Goal: Task Accomplishment & Management: Use online tool/utility

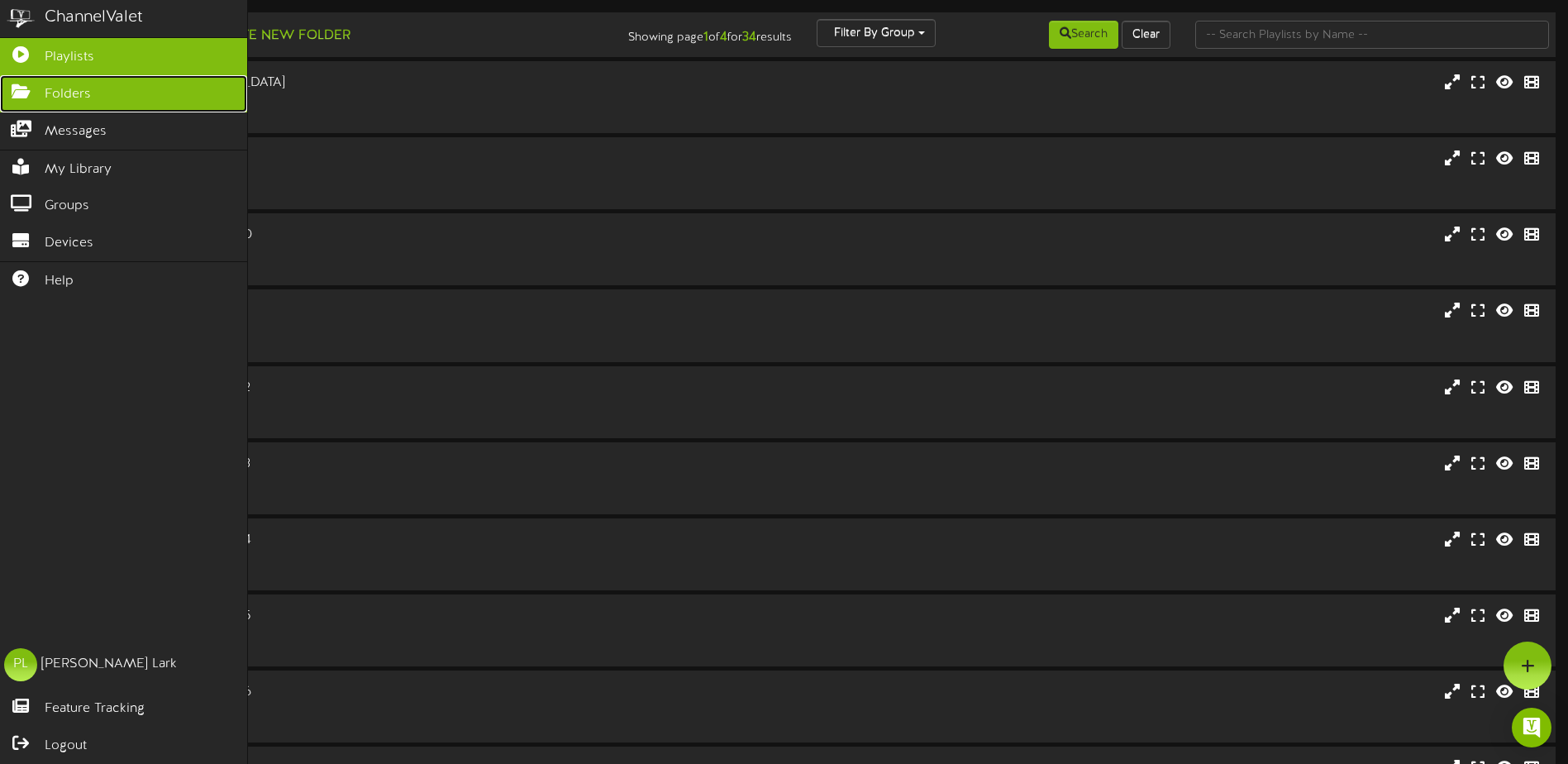
click at [20, 85] on icon at bounding box center [20, 89] width 41 height 12
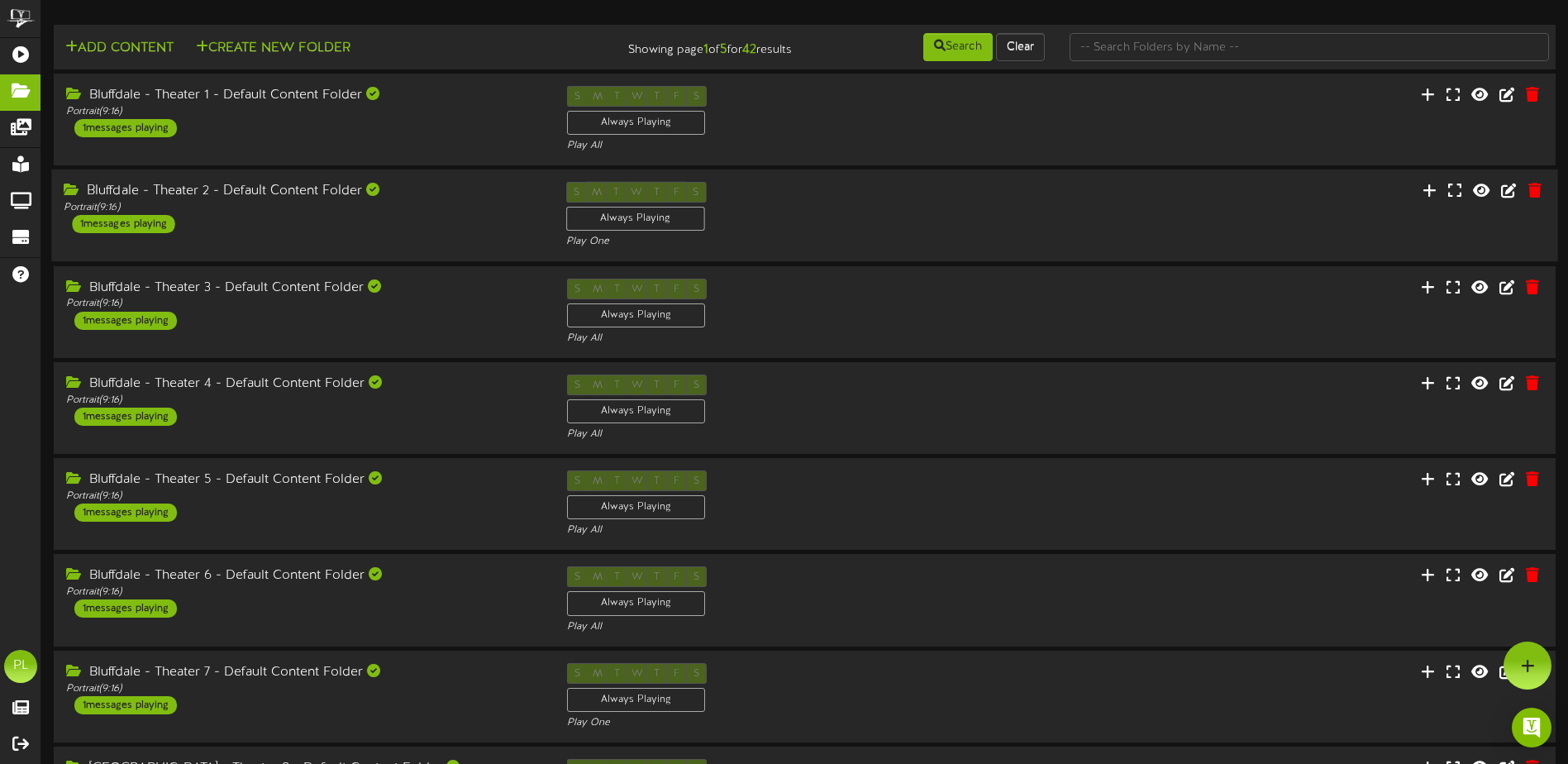
click at [367, 218] on div "Bluffdale - Theater 2 - Default Content Folder Portrait ( 9:16 ) 1 messages pla…" at bounding box center [302, 207] width 502 height 51
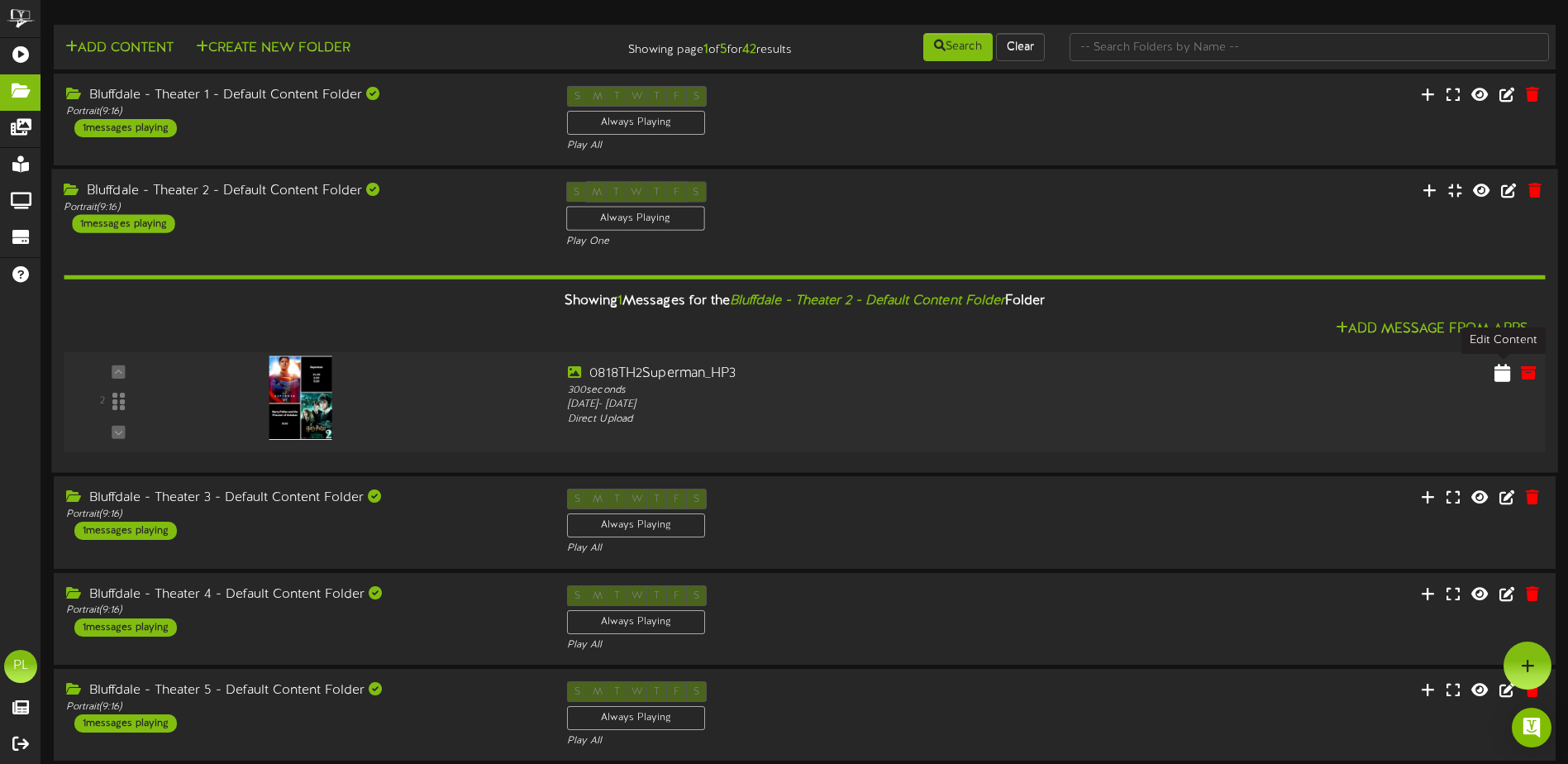
click at [1507, 375] on icon at bounding box center [1502, 374] width 16 height 19
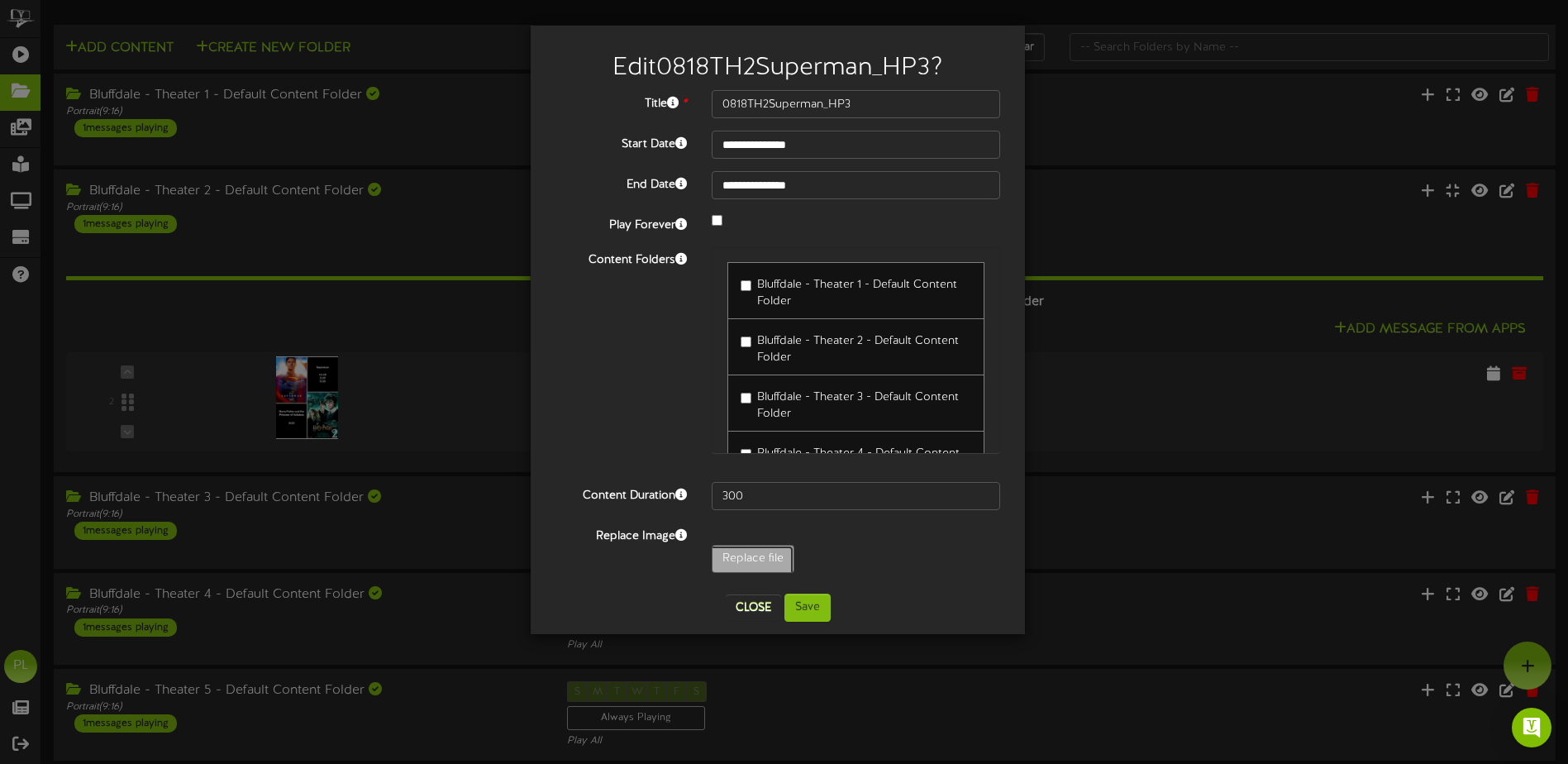
type input "**********"
click at [815, 605] on button "Save" at bounding box center [808, 608] width 47 height 28
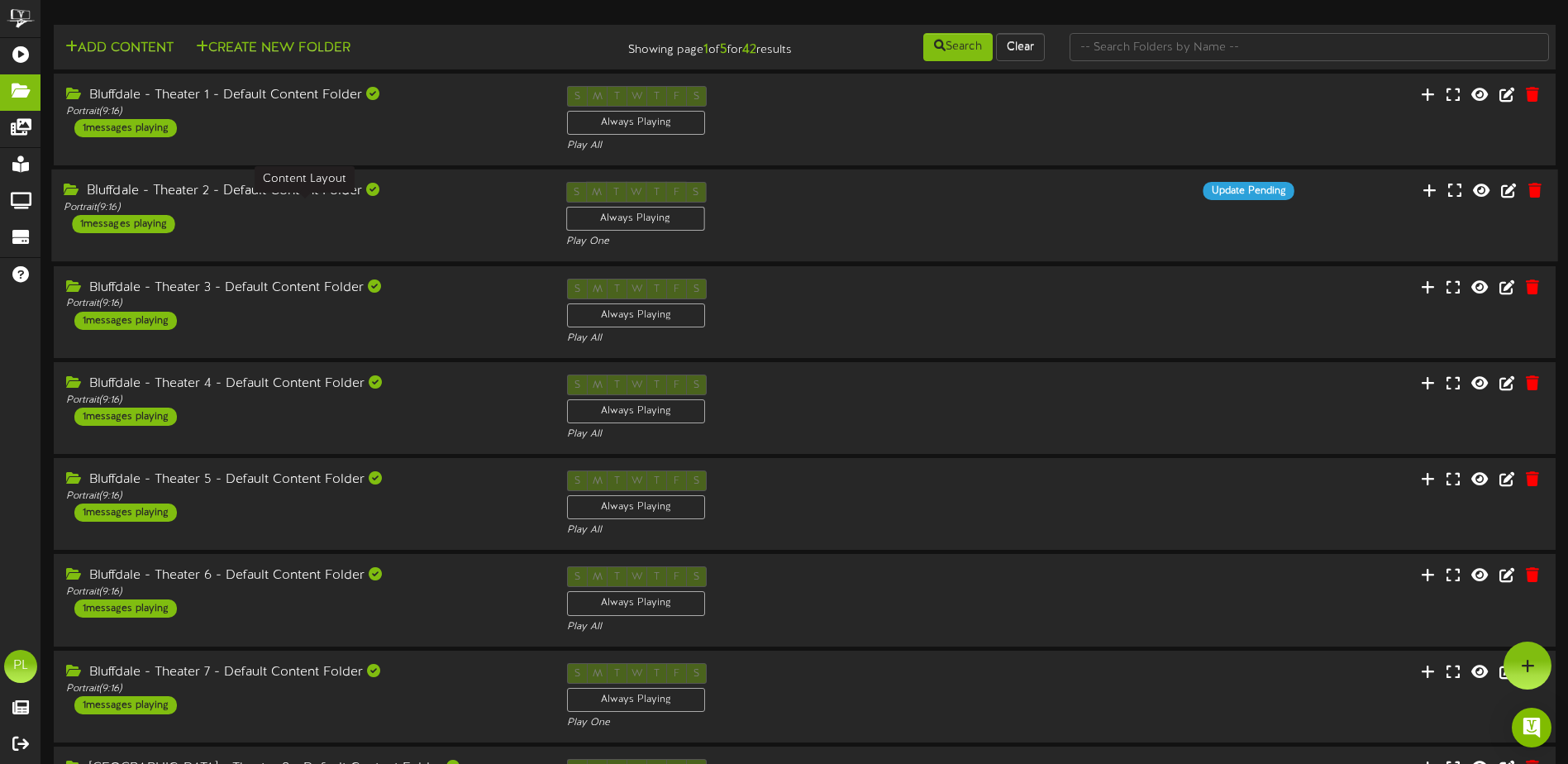
click at [409, 196] on div "Bluffdale - Theater 2 - Default Content Folder" at bounding box center [302, 191] width 477 height 19
